Goal: Information Seeking & Learning: Find specific fact

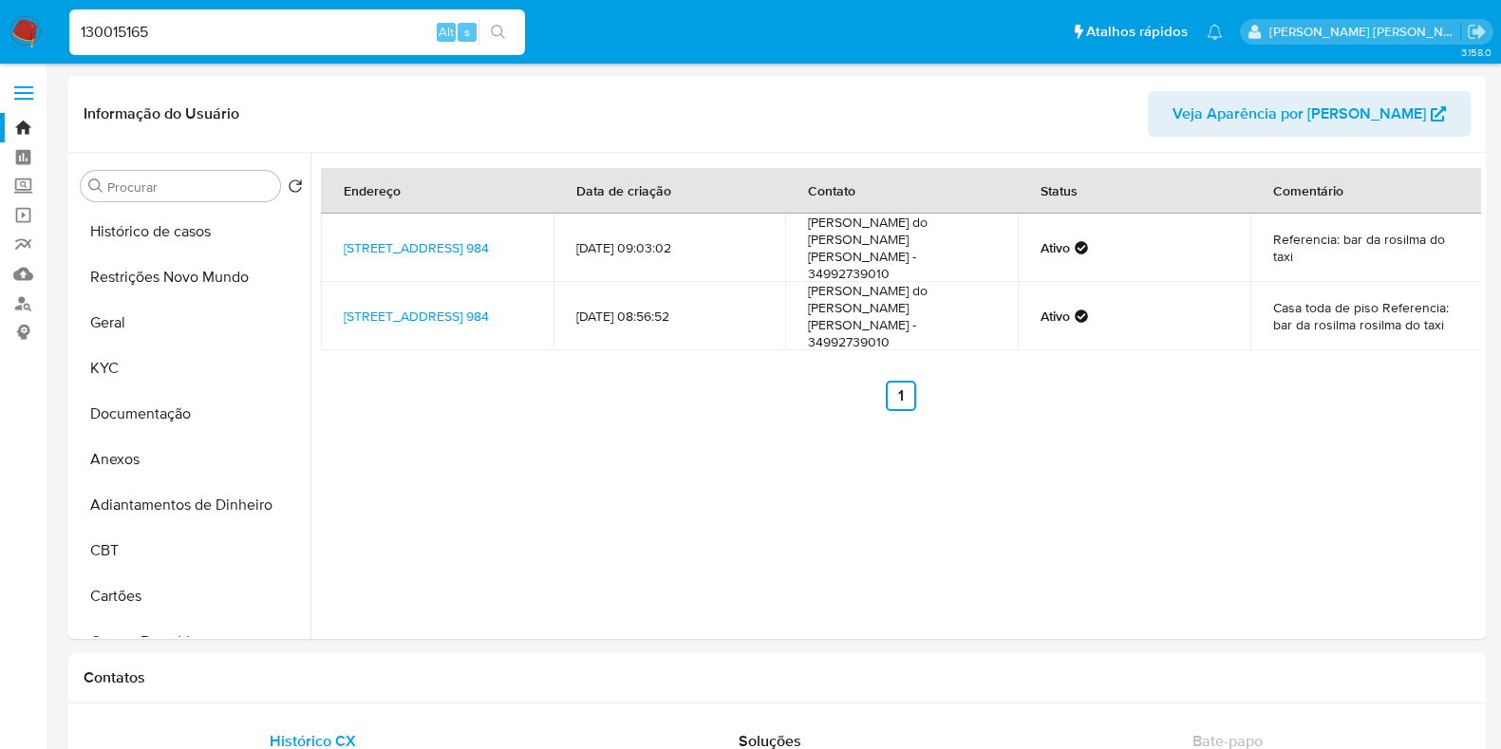
select select "10"
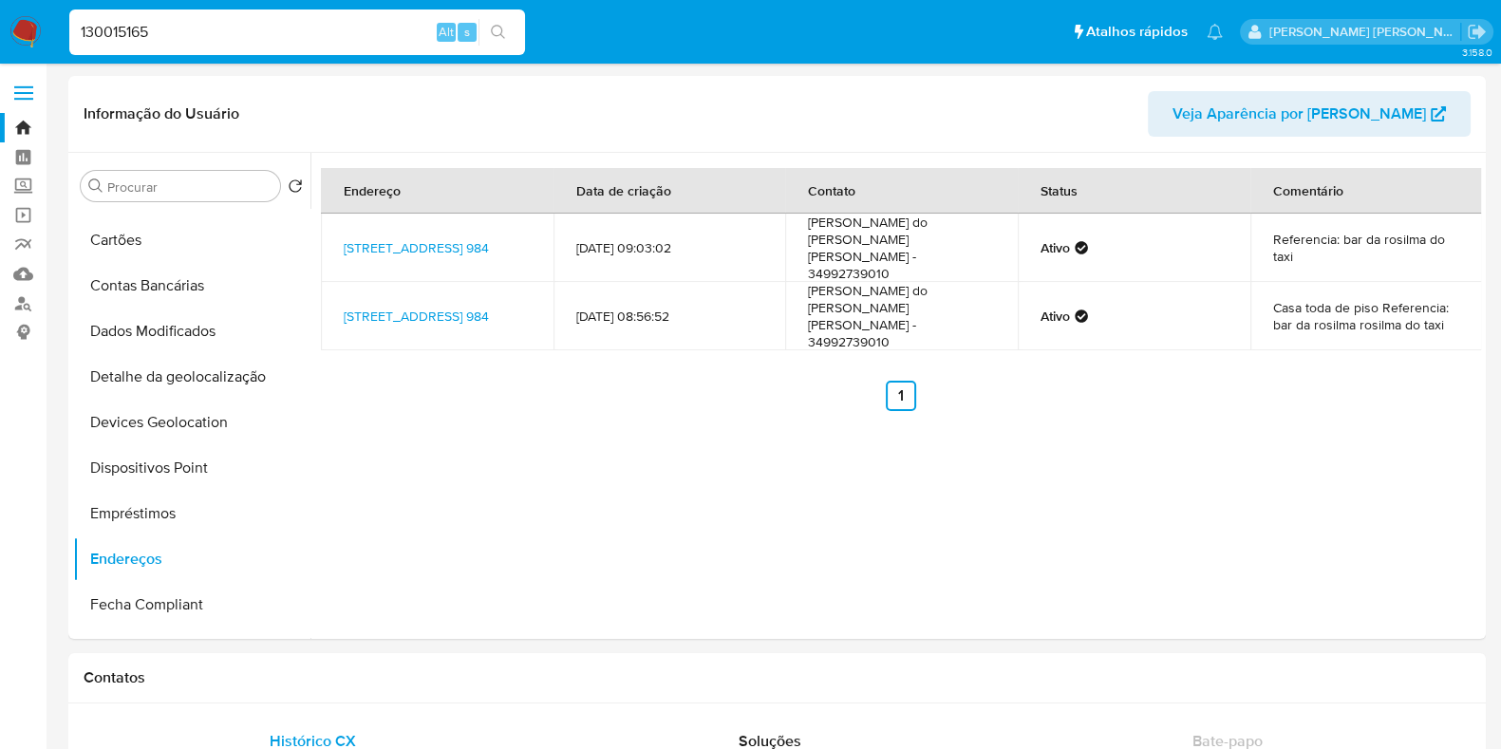
type input "130015165"
click at [514, 24] on button "search-icon" at bounding box center [498, 32] width 39 height 27
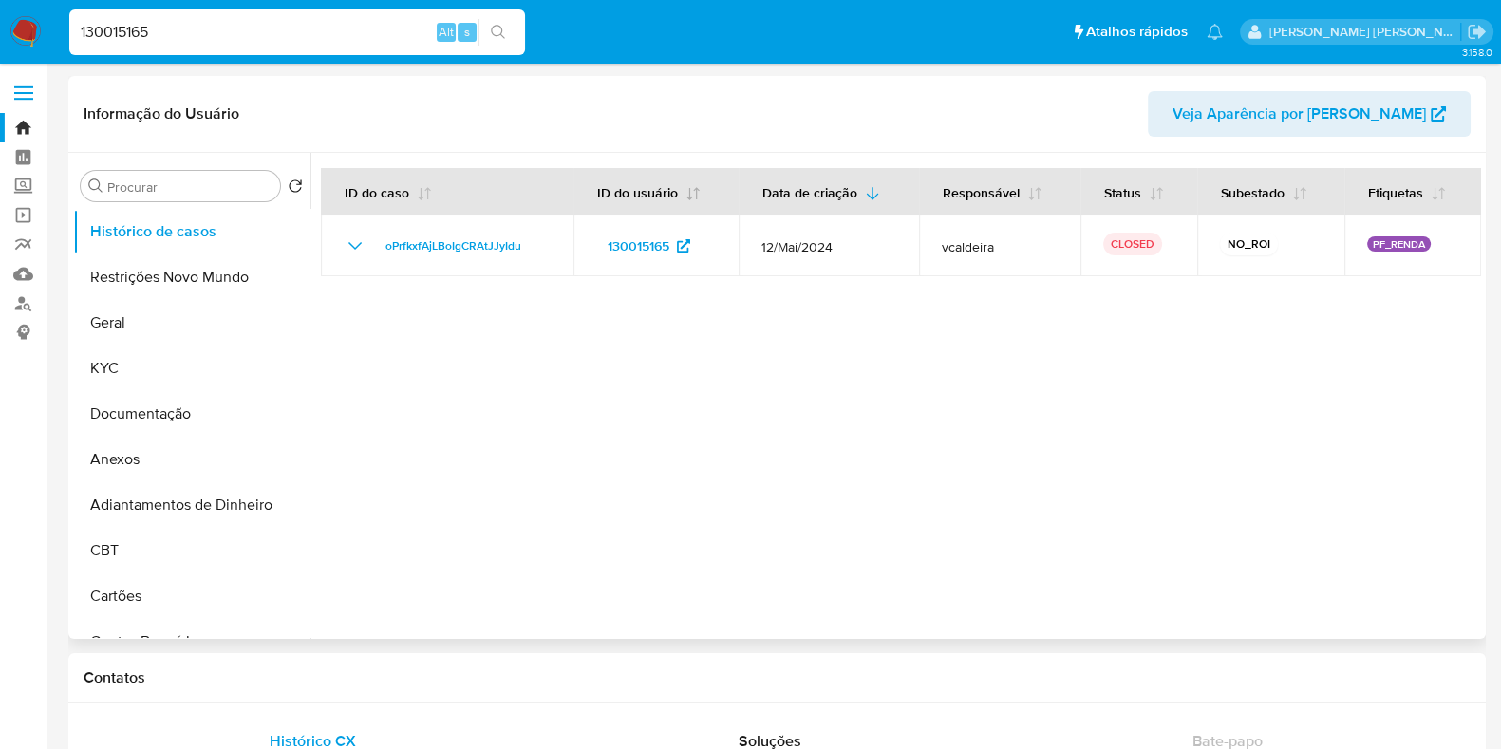
select select "10"
click at [256, 41] on input "130015165" at bounding box center [297, 32] width 456 height 25
paste input "28511706"
type input "128511706"
click at [510, 31] on button "search-icon" at bounding box center [498, 32] width 39 height 27
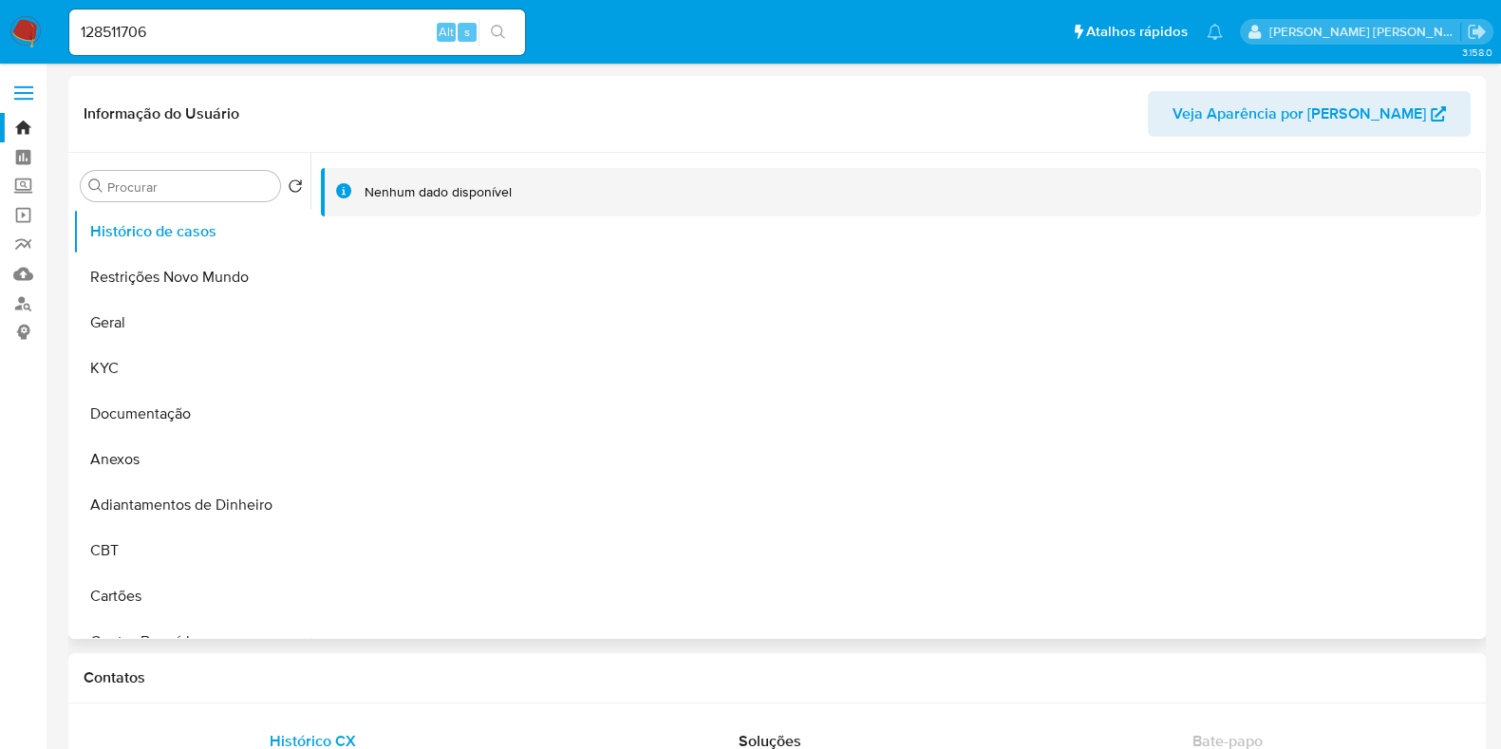
select select "10"
click at [299, 38] on input "128511706" at bounding box center [297, 32] width 456 height 25
paste input "243514055"
type input "243514055"
click at [511, 30] on button "search-icon" at bounding box center [498, 32] width 39 height 27
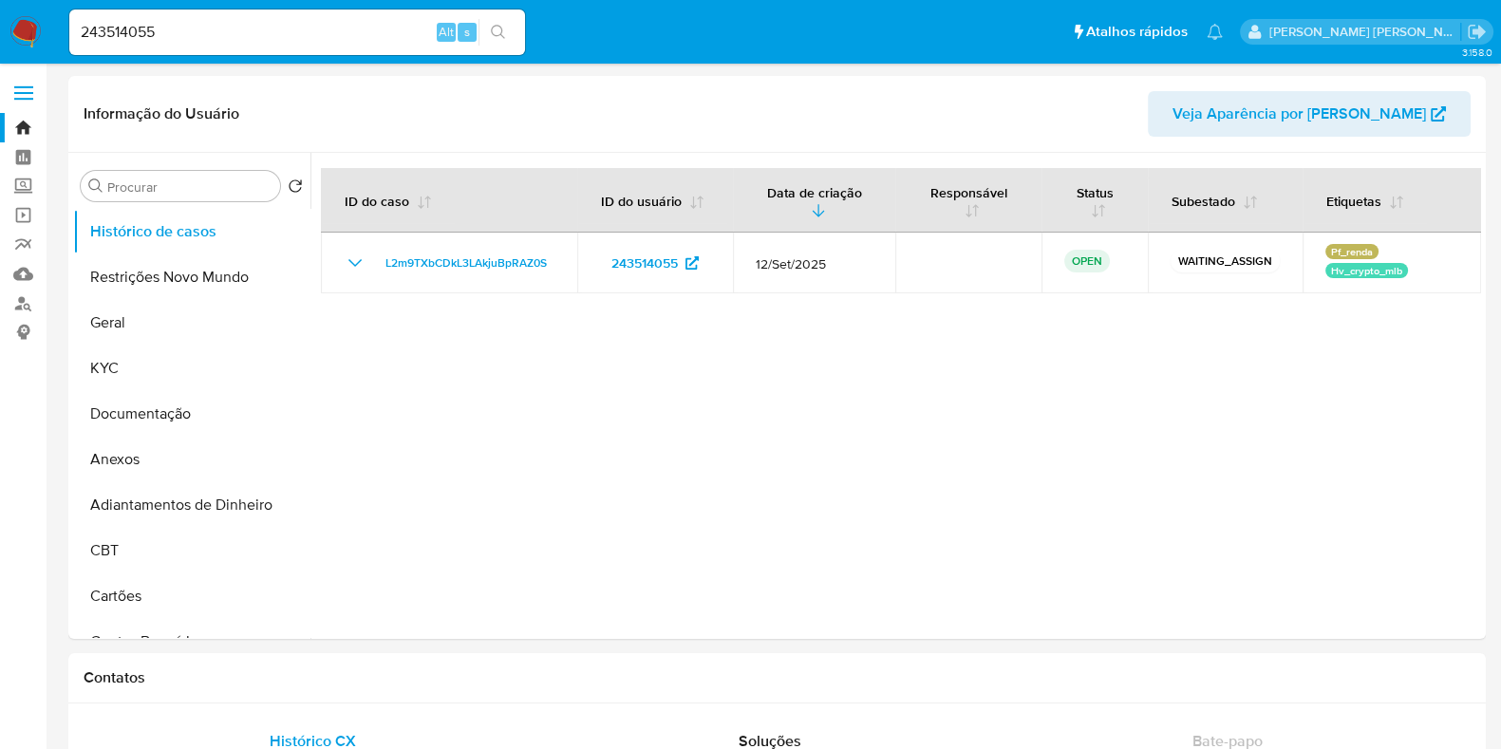
select select "10"
click at [263, 35] on input "243514055" at bounding box center [297, 32] width 456 height 25
paste input "11453086"
type input "211453086"
click at [499, 22] on button "search-icon" at bounding box center [498, 32] width 39 height 27
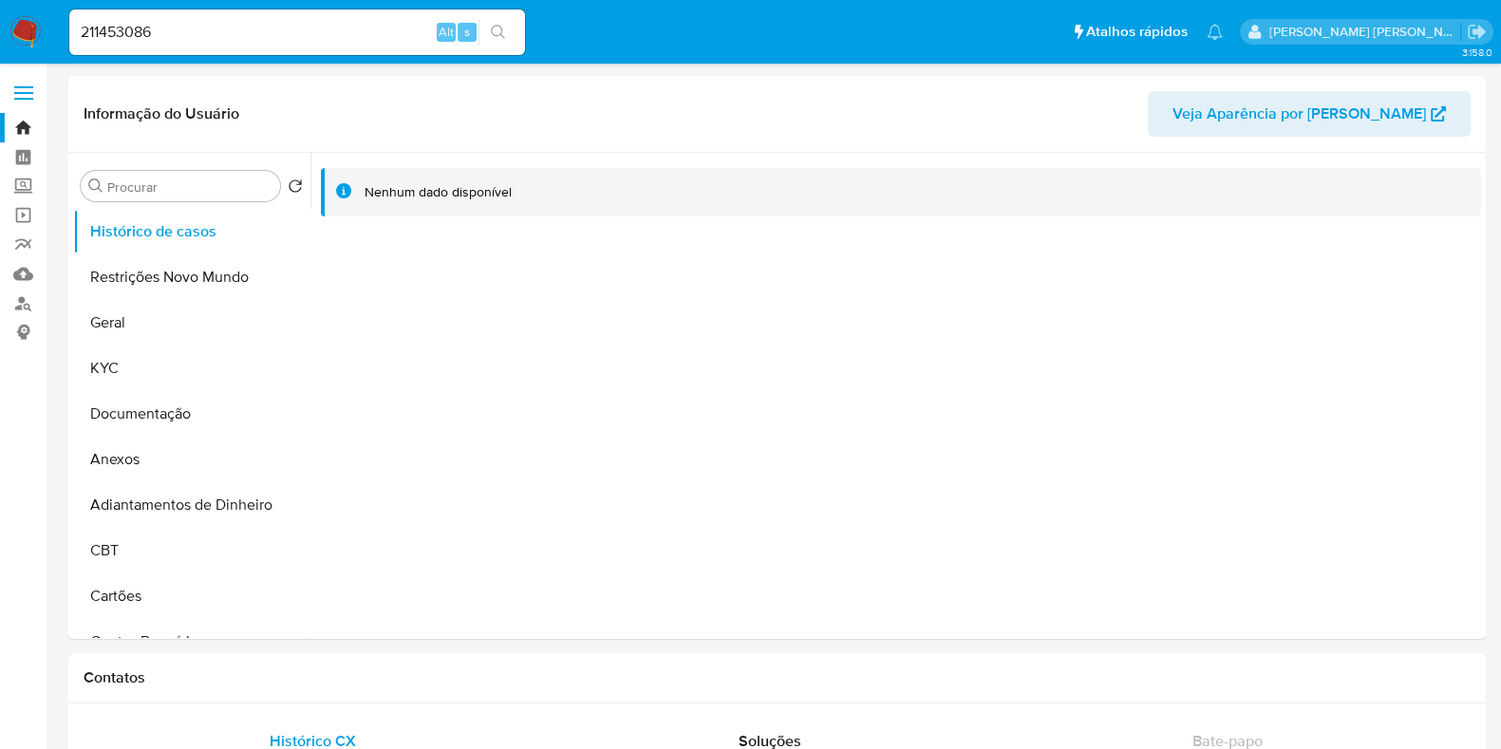
select select "10"
click at [266, 27] on input "211453086" at bounding box center [297, 32] width 456 height 25
paste input "0259869"
type input "20259869"
click at [495, 40] on button "search-icon" at bounding box center [498, 32] width 39 height 27
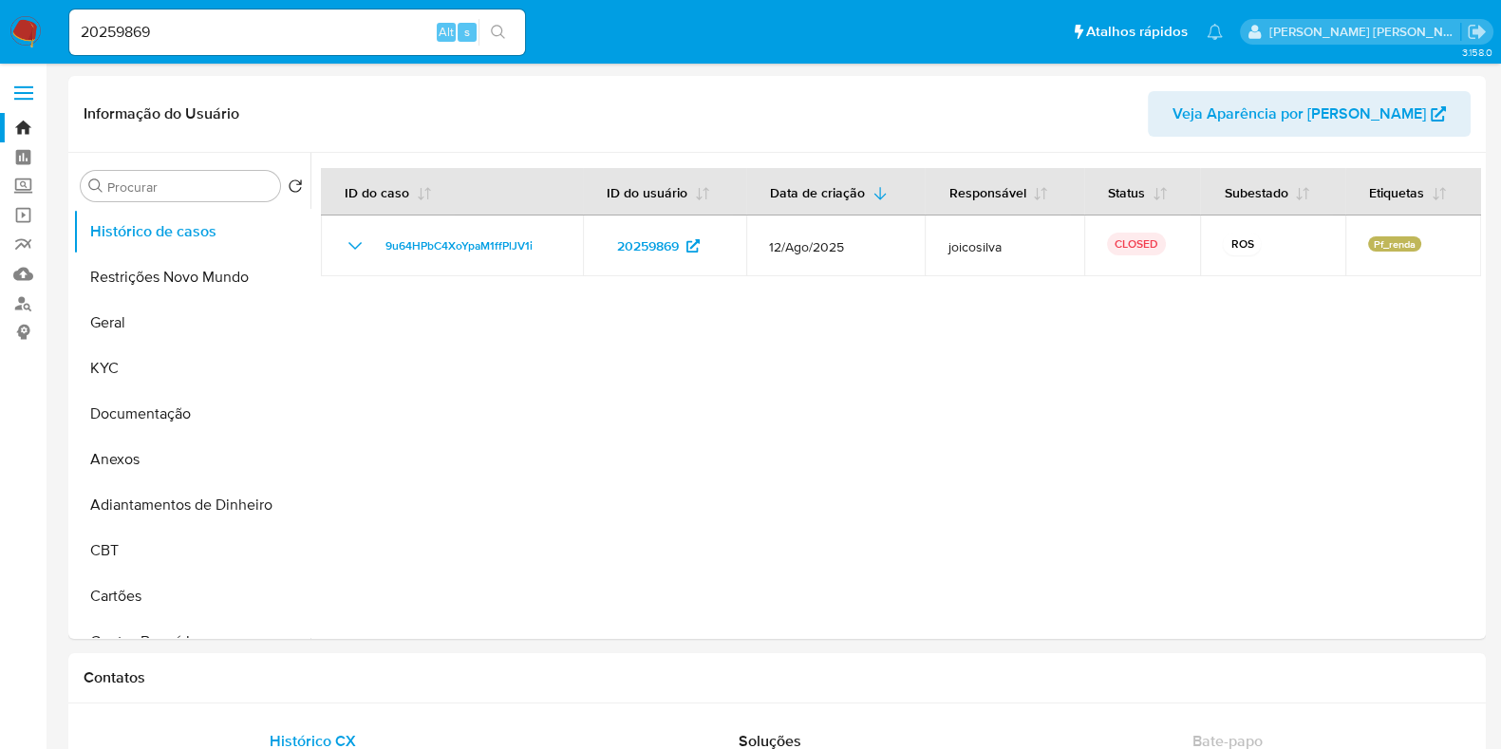
select select "10"
click at [181, 316] on button "Geral" at bounding box center [184, 323] width 222 height 46
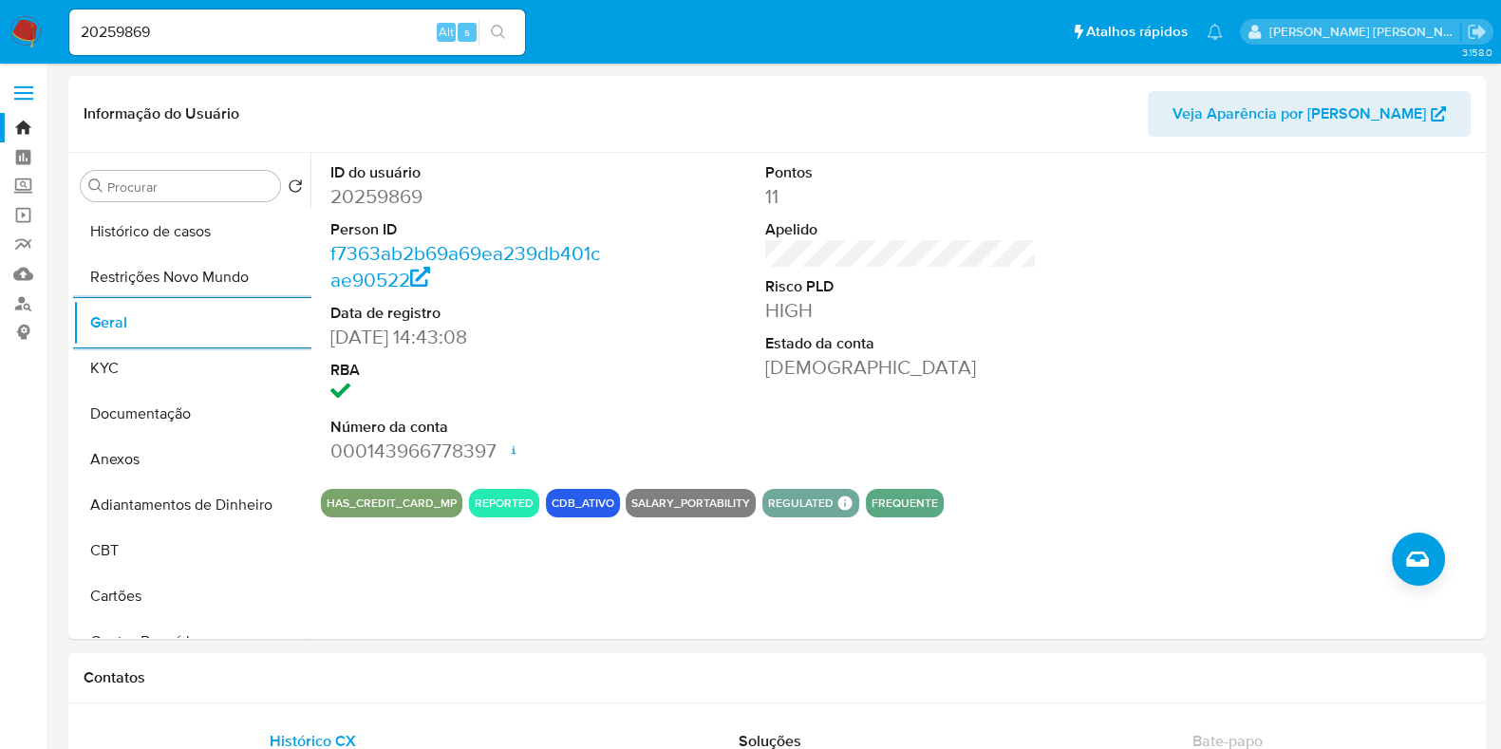
click at [315, 24] on input "20259869" at bounding box center [297, 32] width 456 height 25
paste input "320646772"
type input "320646772"
click at [513, 25] on button "search-icon" at bounding box center [498, 32] width 39 height 27
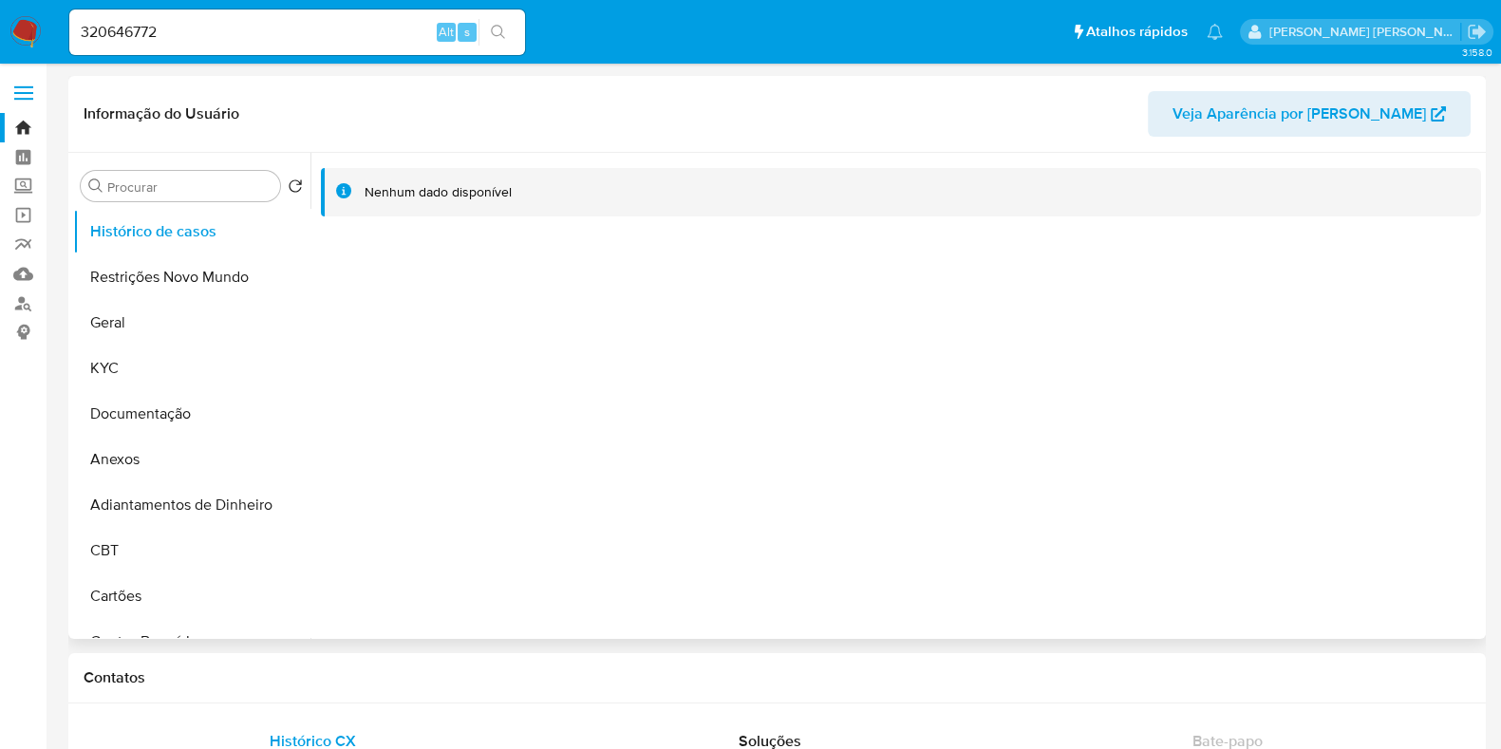
select select "10"
click at [271, 45] on div "320646772 Alt s" at bounding box center [297, 32] width 456 height 46
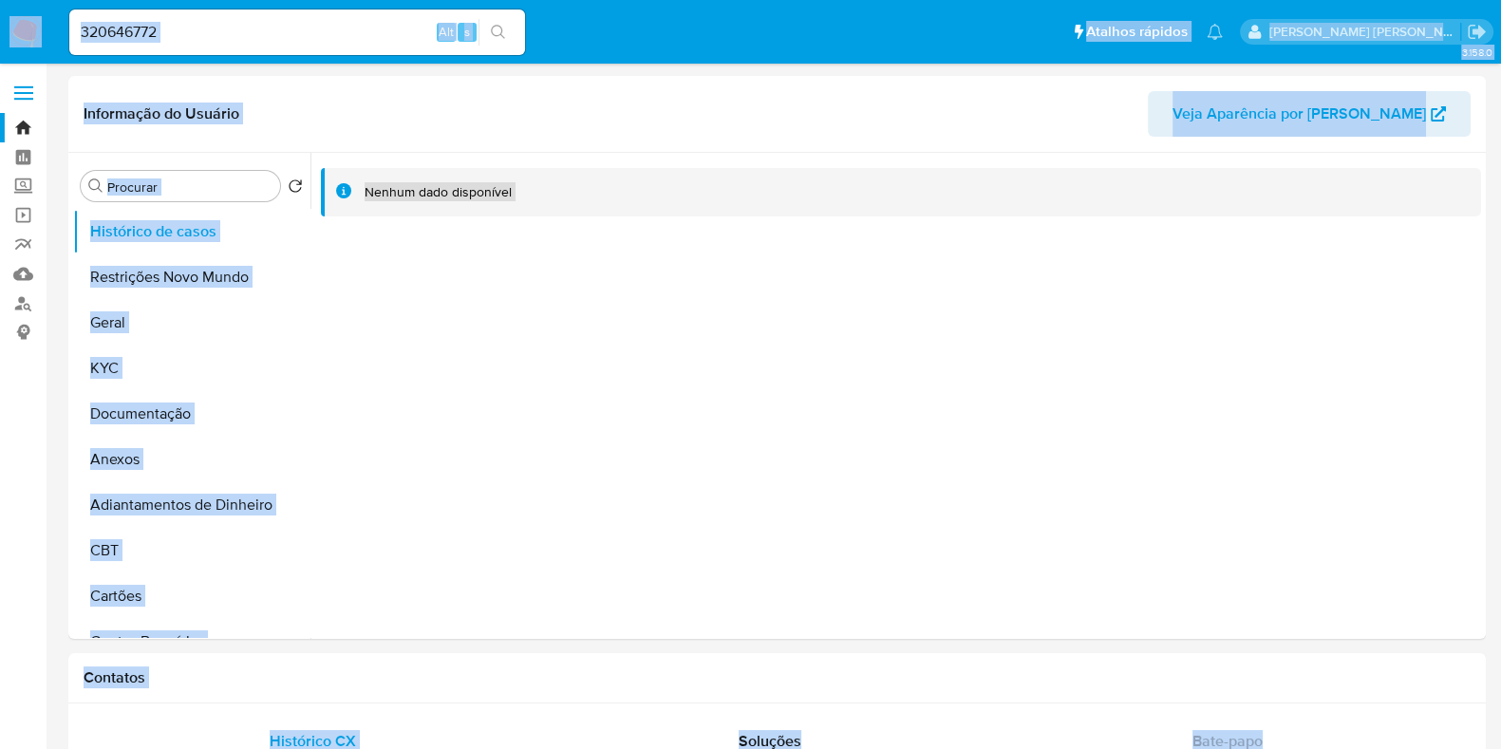
click at [335, 31] on input "320646772" at bounding box center [297, 32] width 456 height 25
click at [393, 31] on input "320646772" at bounding box center [297, 32] width 456 height 25
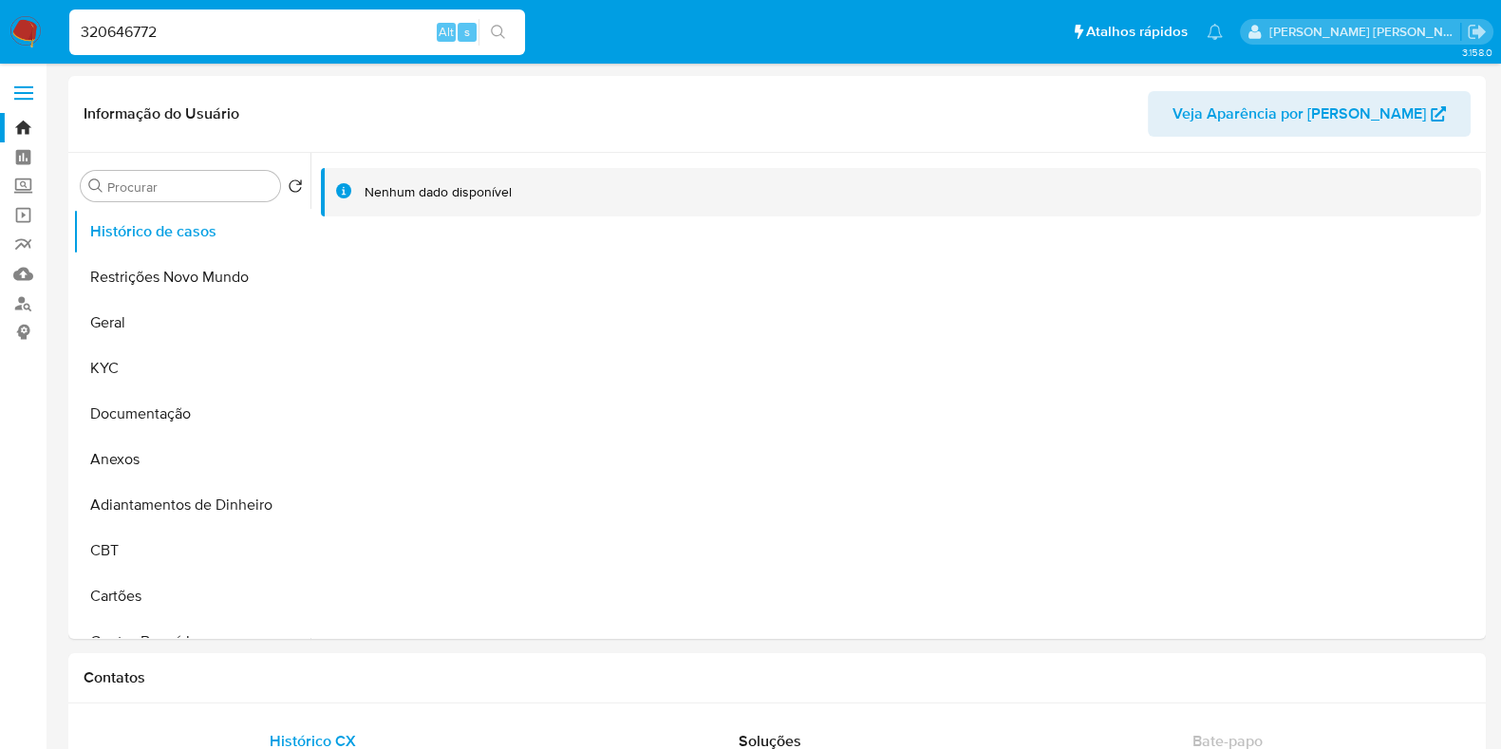
paste input "833299601"
type input "833299601"
click at [508, 21] on button "search-icon" at bounding box center [498, 32] width 39 height 27
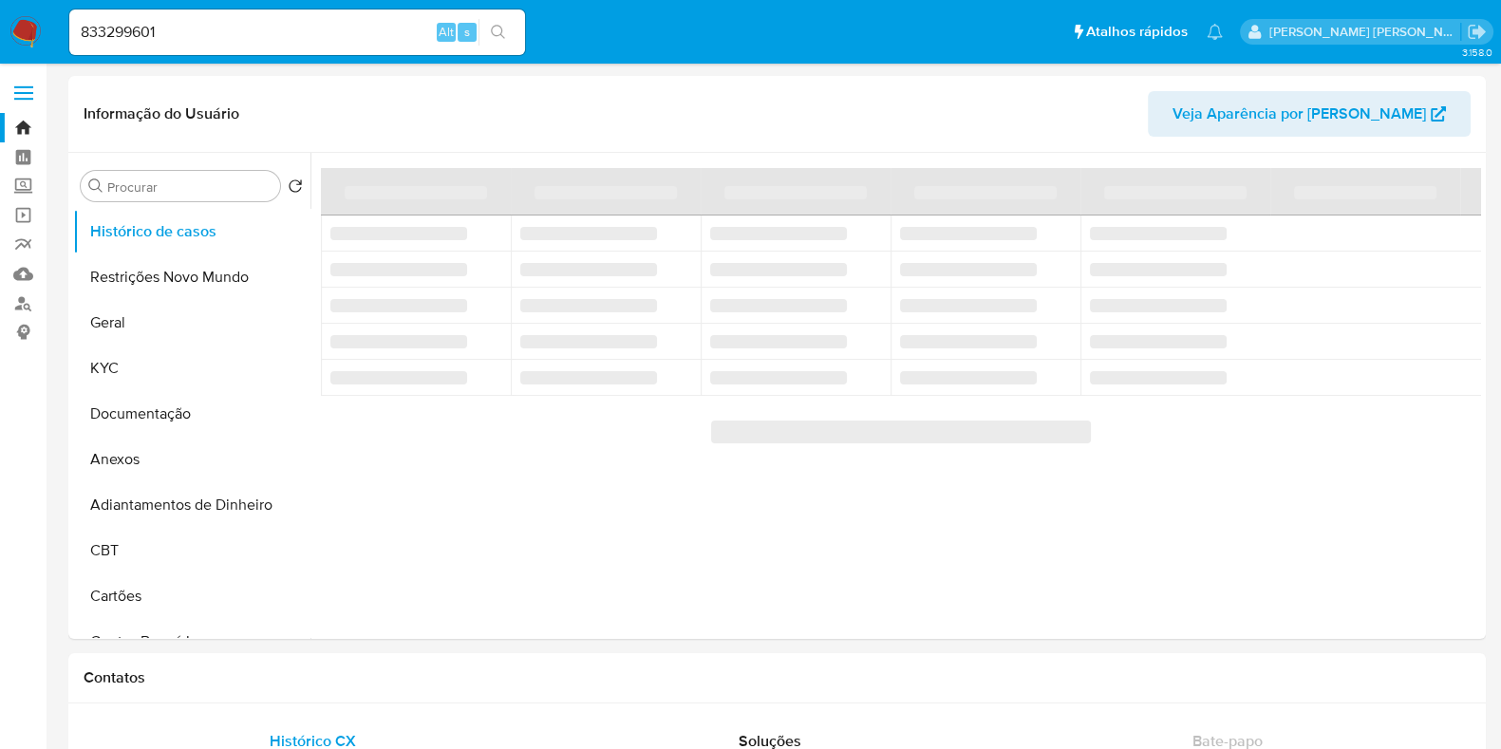
select select "10"
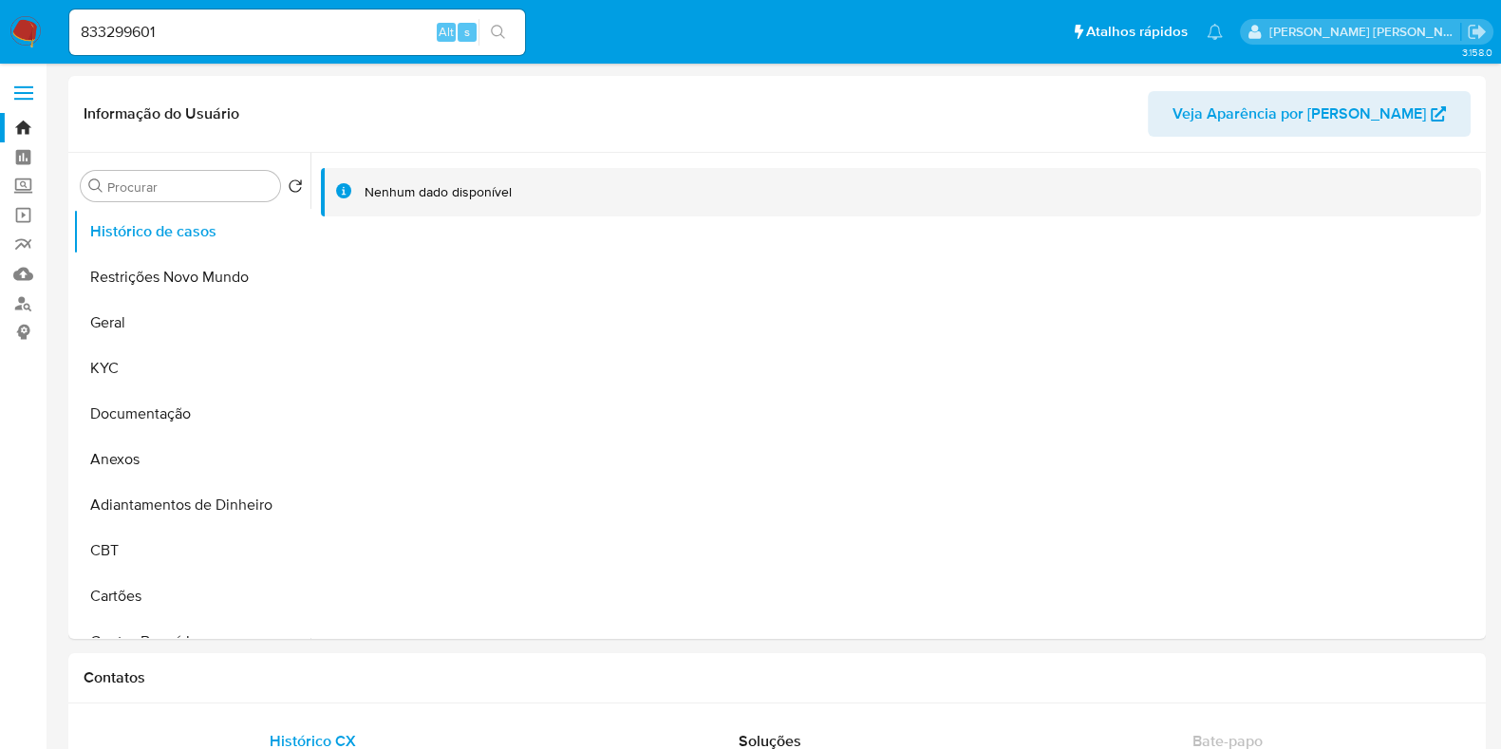
click at [262, 26] on input "833299601" at bounding box center [297, 32] width 456 height 25
paste input "130015165"
type input "130015165"
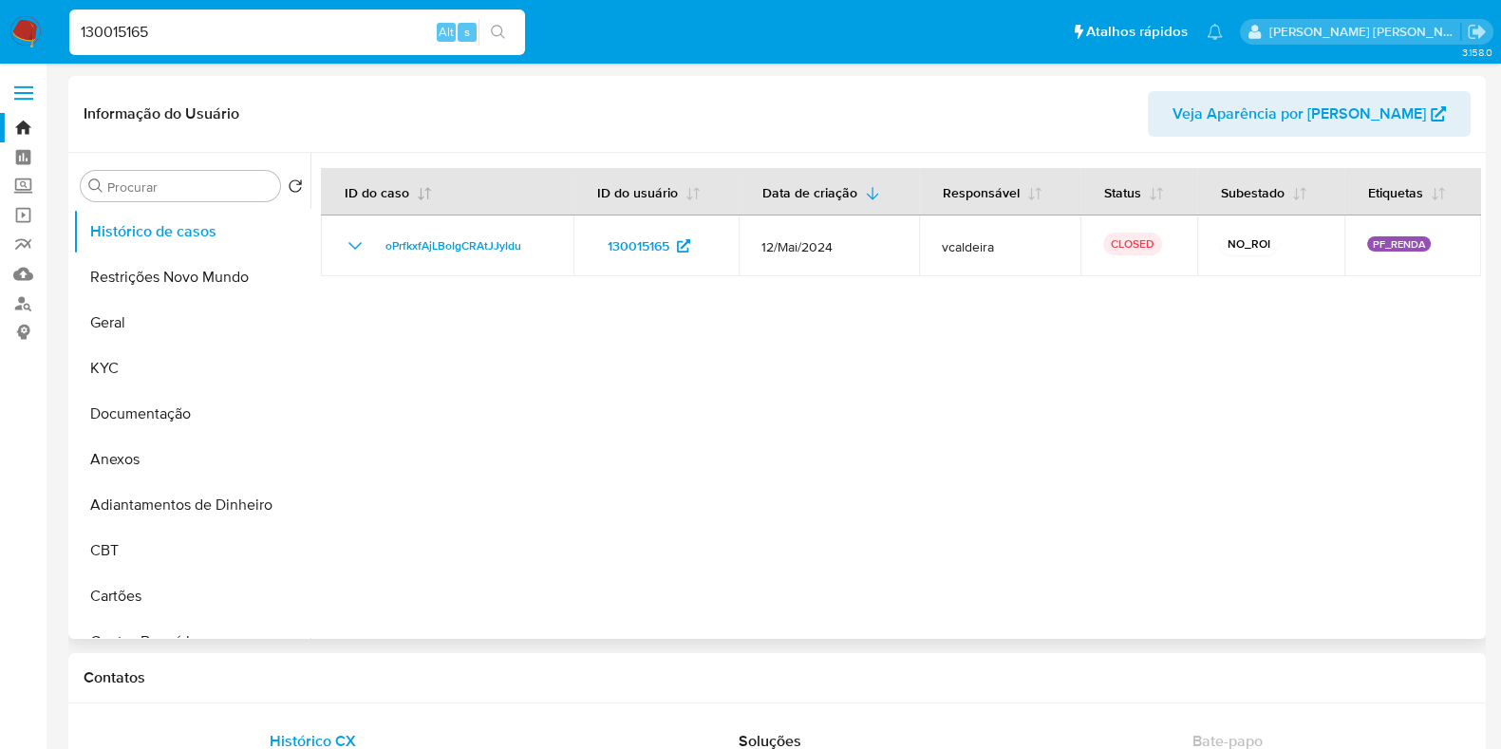
select select "10"
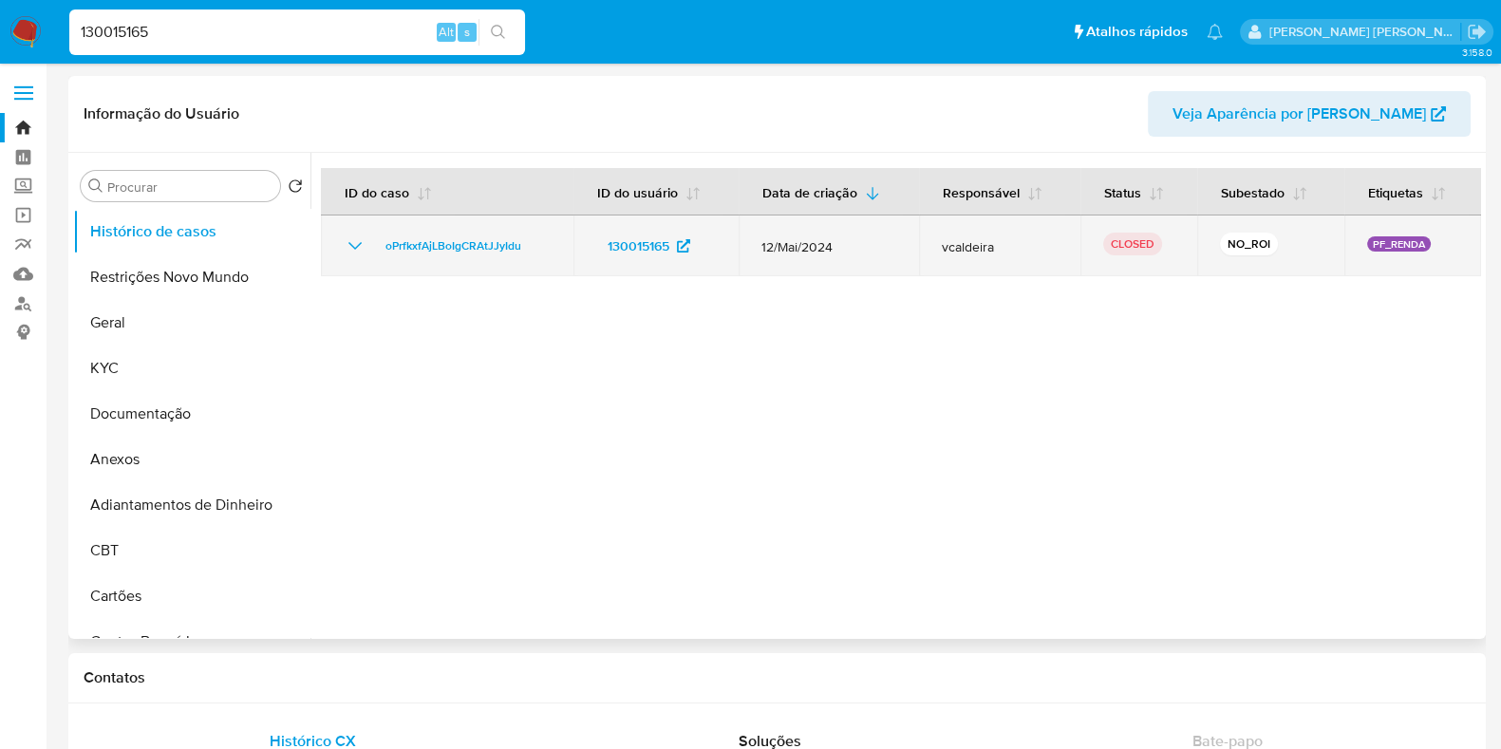
drag, startPoint x: 756, startPoint y: 249, endPoint x: 852, endPoint y: 240, distance: 96.3
click at [842, 242] on td "12/Mai/2024" at bounding box center [829, 246] width 180 height 61
